Goal: Task Accomplishment & Management: Complete application form

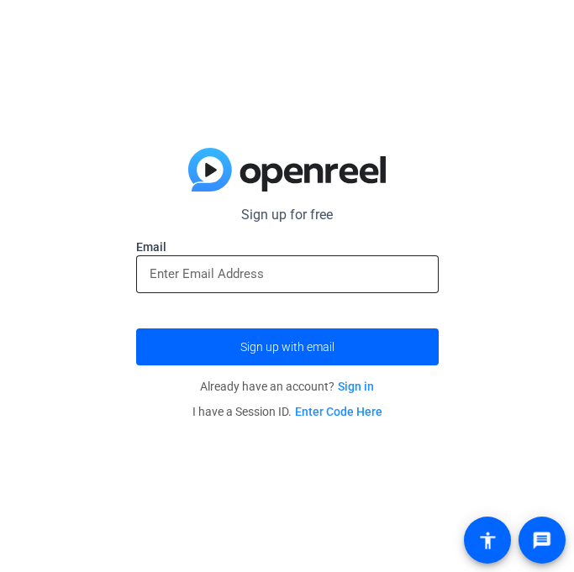
click at [318, 269] on input "email" at bounding box center [288, 274] width 276 height 20
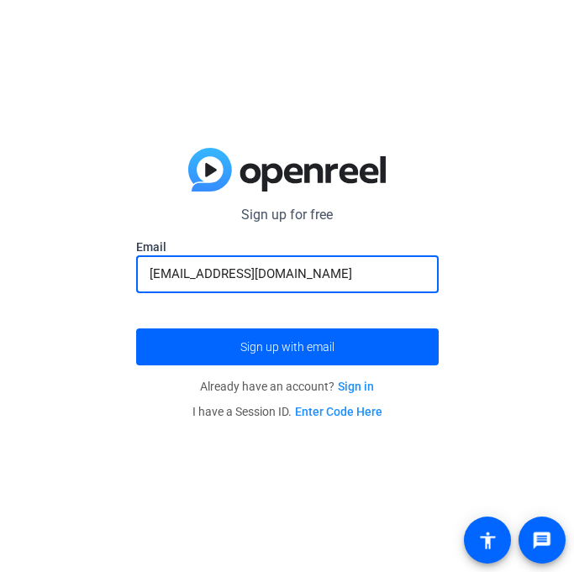
type input "[EMAIL_ADDRESS][DOMAIN_NAME]"
click at [136, 328] on button "Sign up with email" at bounding box center [287, 346] width 302 height 37
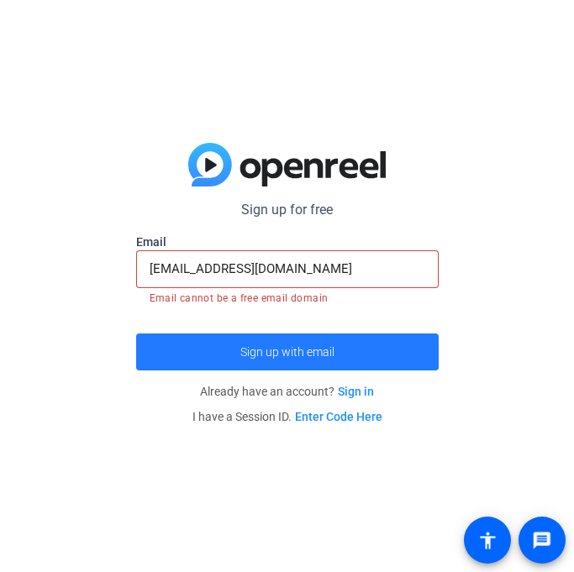
click at [269, 352] on span "Sign up with email" at bounding box center [287, 352] width 94 height 0
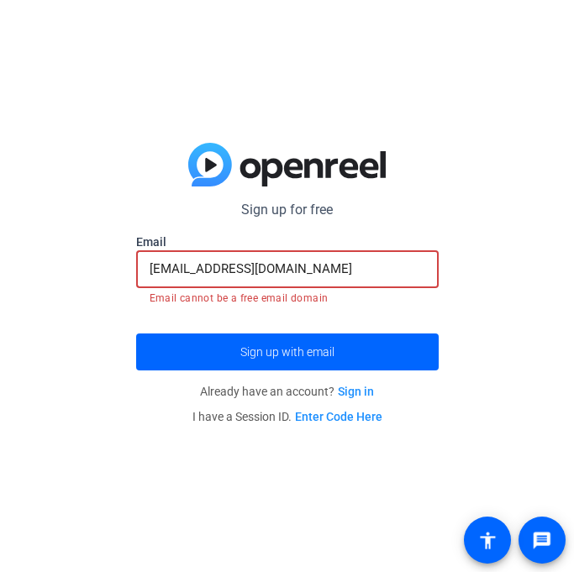
drag, startPoint x: 339, startPoint y: 274, endPoint x: 12, endPoint y: 337, distance: 332.8
click at [12, 337] on div "Sign up for free Email [EMAIL_ADDRESS][DOMAIN_NAME] Email cannot be a free emai…" at bounding box center [287, 286] width 574 height 572
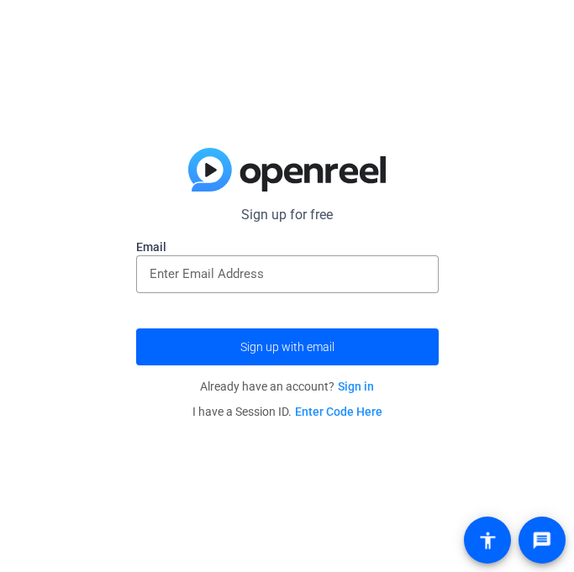
click at [283, 370] on openreel-guest-magiclink-form "Sign up for free Email Sign up with email Already have an account? Sign in I ha…" at bounding box center [287, 314] width 302 height 219
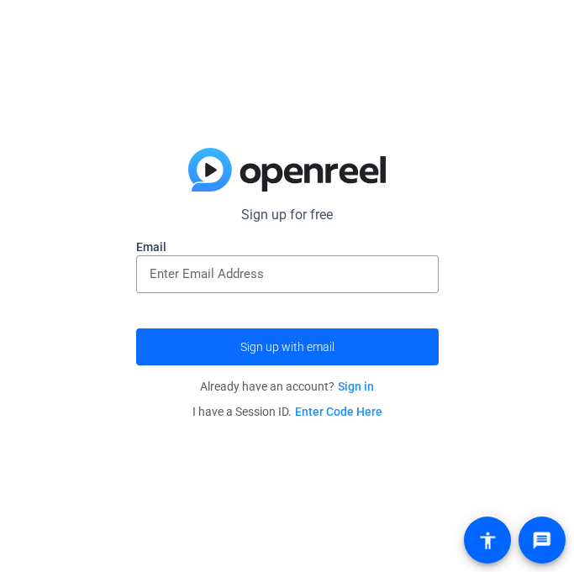
click at [273, 356] on span "submit" at bounding box center [287, 347] width 302 height 40
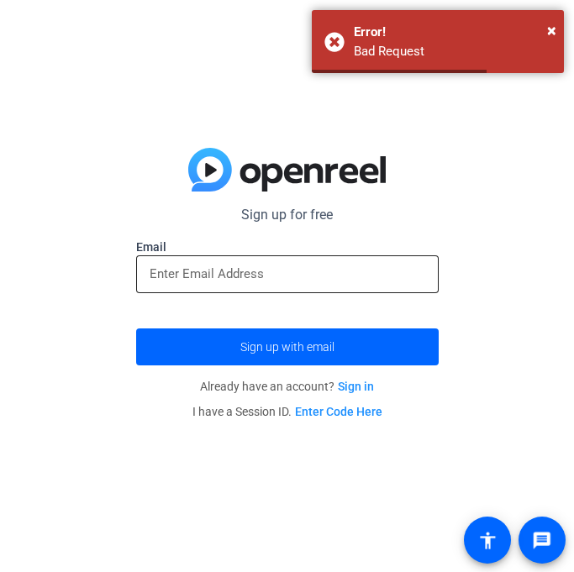
click at [329, 286] on div at bounding box center [288, 274] width 276 height 38
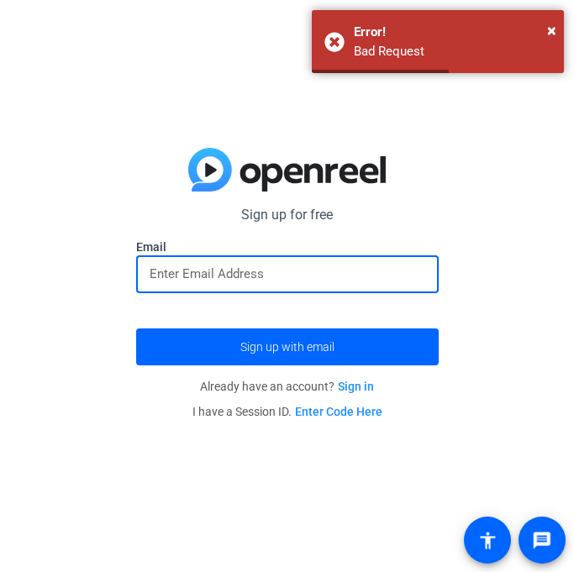
click at [313, 278] on input "email" at bounding box center [288, 274] width 276 height 20
click at [156, 276] on input "[EMAIL_ADDRESS][DOMAIN_NAME]" at bounding box center [288, 274] width 276 height 20
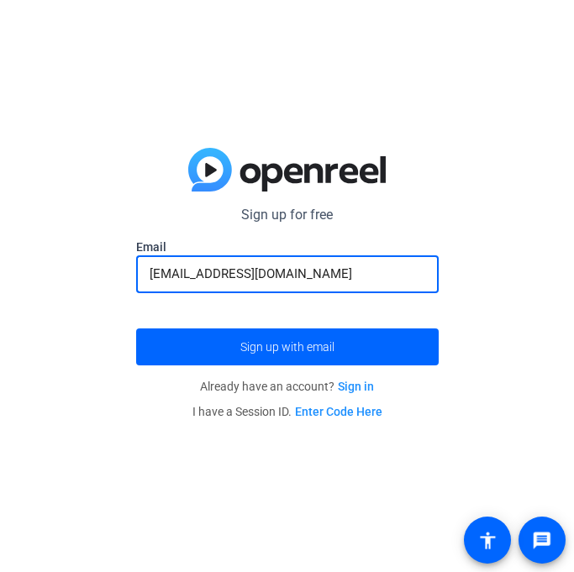
click at [156, 276] on input "[EMAIL_ADDRESS][DOMAIN_NAME]" at bounding box center [288, 274] width 276 height 20
click at [155, 273] on input "[EMAIL_ADDRESS][DOMAIN_NAME]" at bounding box center [288, 274] width 276 height 20
click at [151, 273] on input "[EMAIL_ADDRESS][DOMAIN_NAME]" at bounding box center [288, 274] width 276 height 20
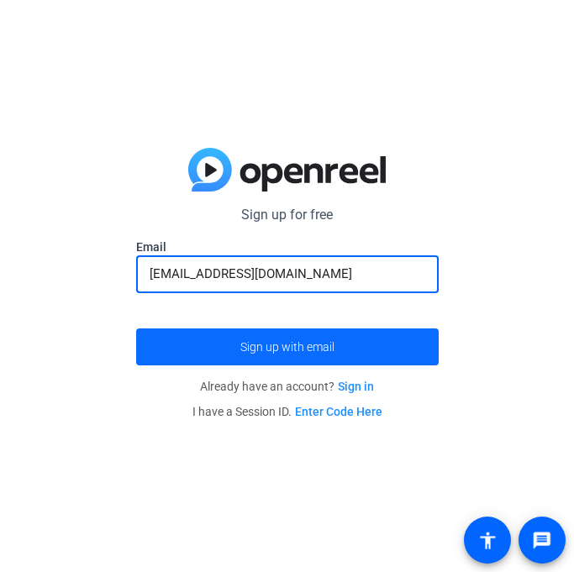
type input "[EMAIL_ADDRESS][DOMAIN_NAME]"
click at [184, 334] on span "submit" at bounding box center [287, 347] width 302 height 40
